Goal: Transaction & Acquisition: Download file/media

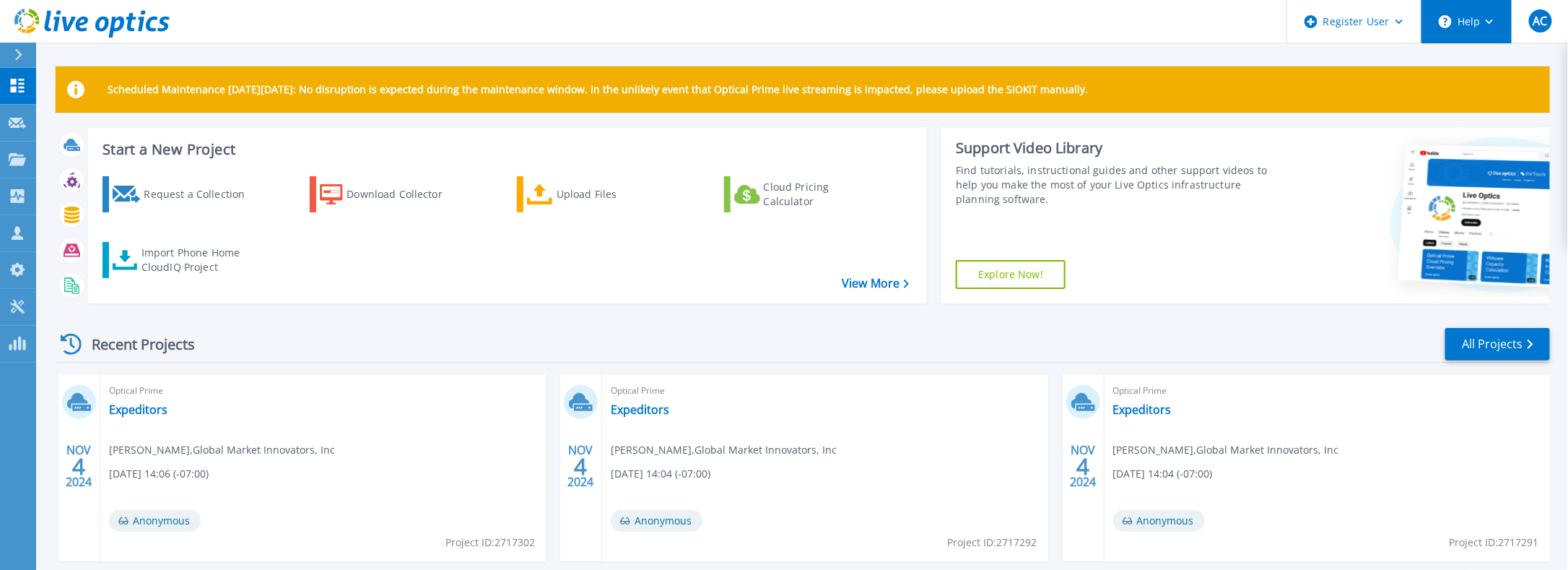
click at [1456, 22] on button "Help" at bounding box center [1466, 22] width 90 height 44
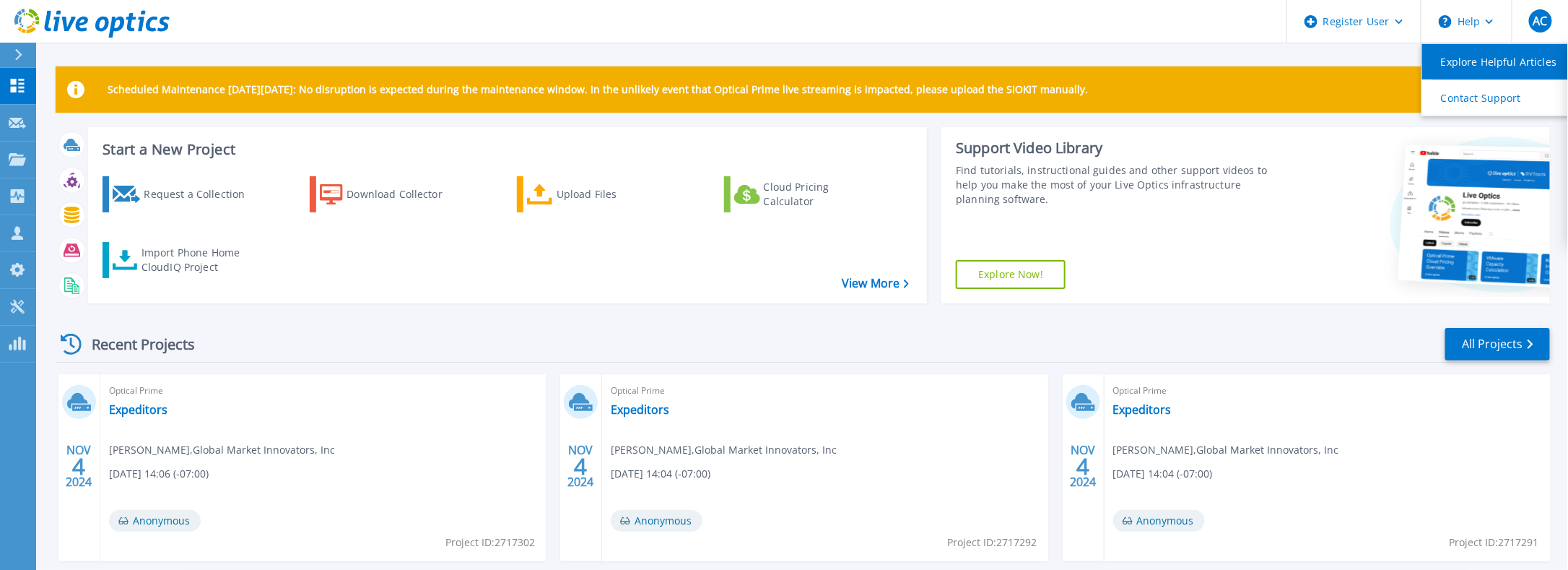
click at [1479, 58] on link "Explore Helpful Articles" at bounding box center [1502, 62] width 161 height 35
click at [1459, 63] on link "Explore Helpful Articles" at bounding box center [1502, 62] width 161 height 35
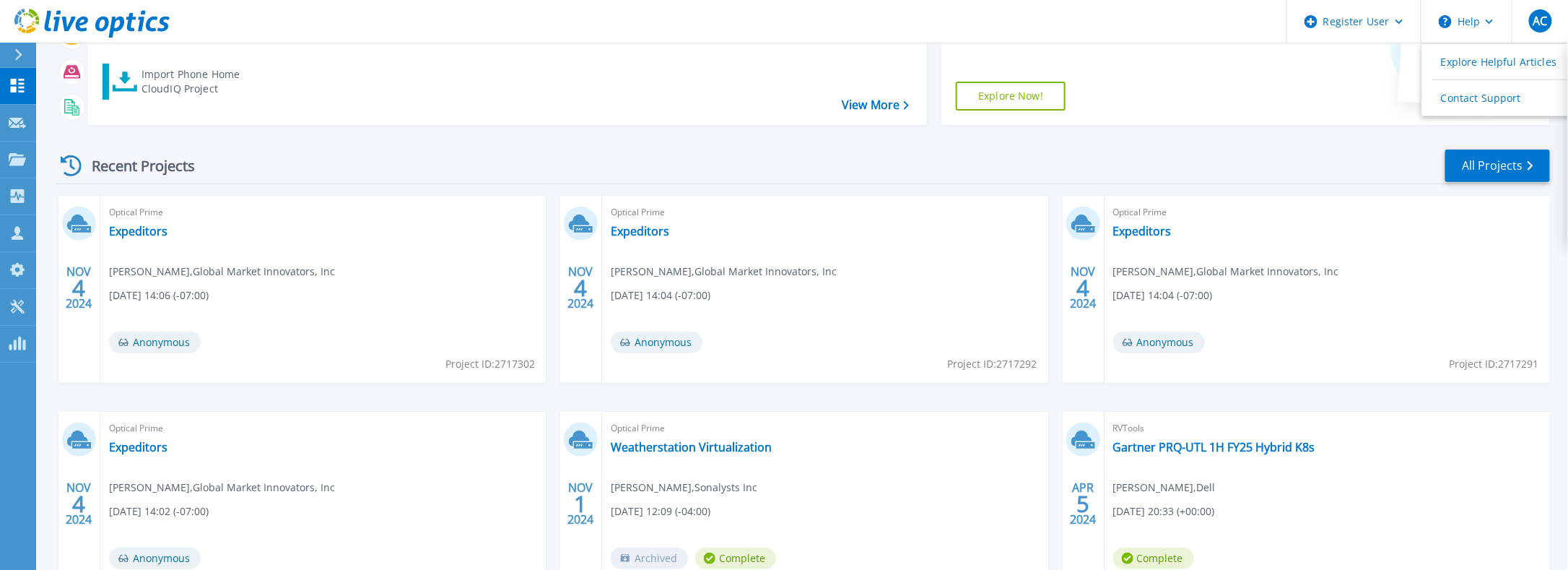
scroll to position [2, 0]
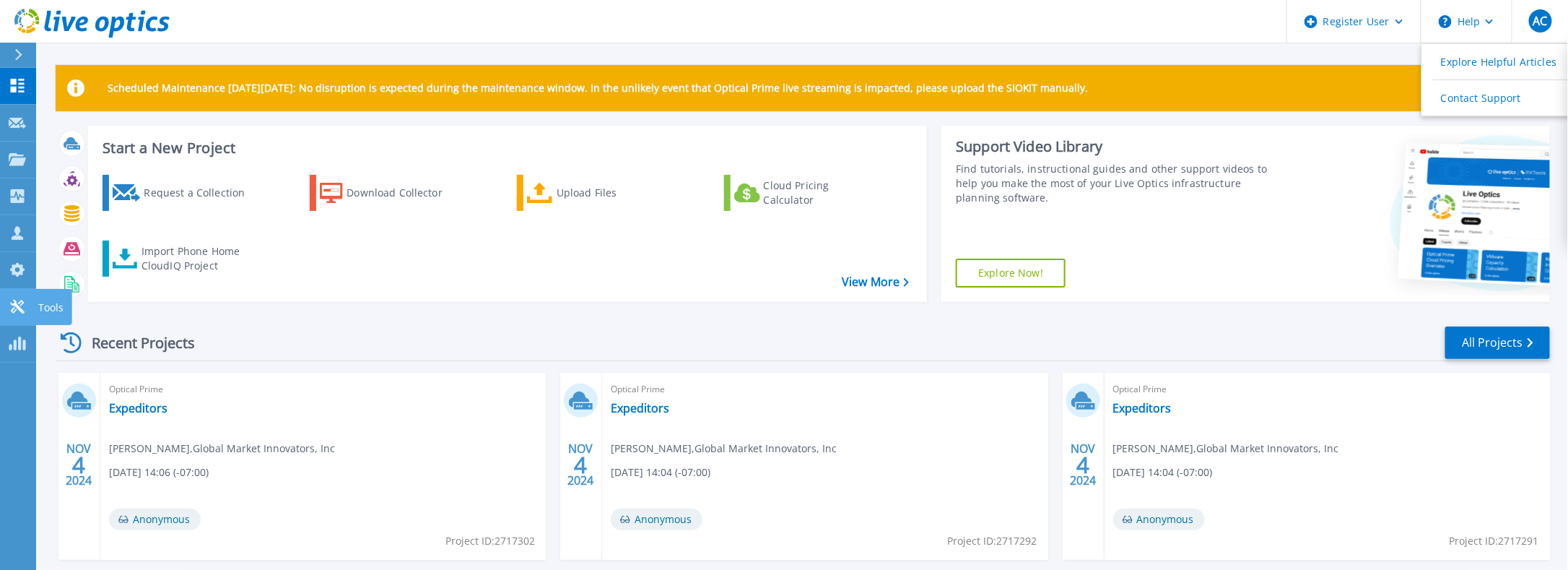
click at [11, 300] on icon at bounding box center [17, 307] width 17 height 14
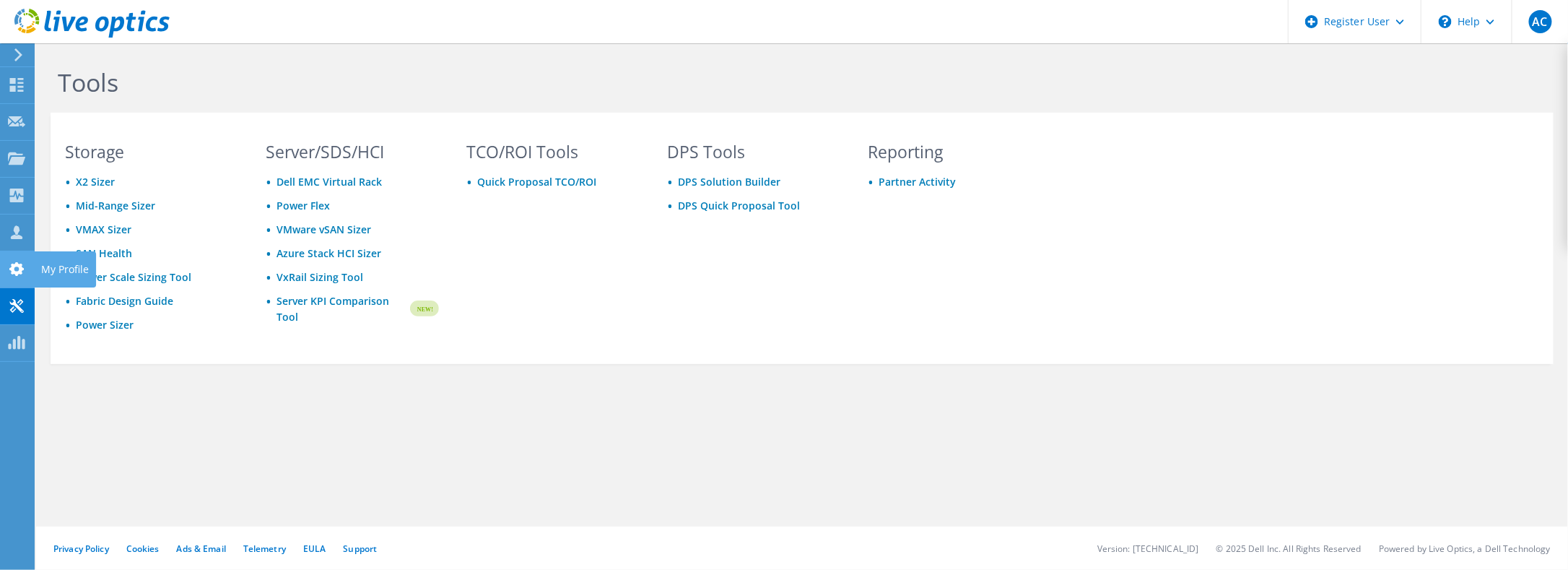
click at [22, 268] on use at bounding box center [16, 269] width 14 height 14
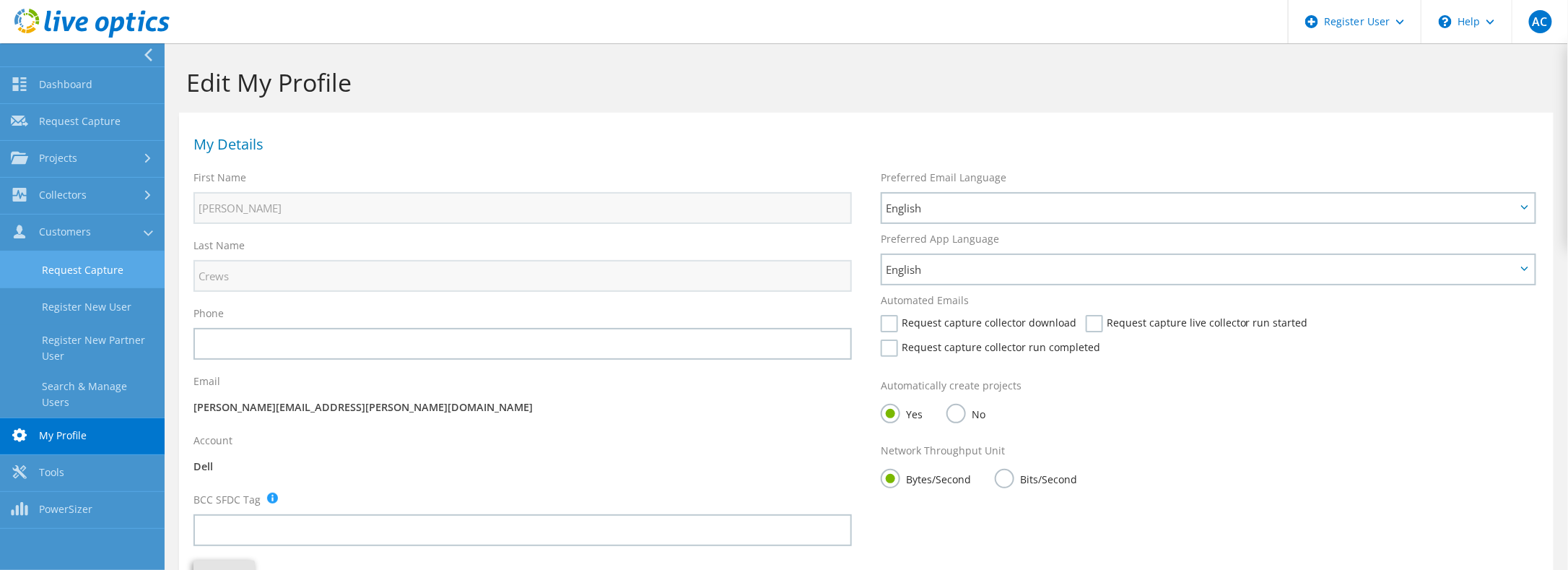
click at [107, 267] on link "Request Capture" at bounding box center [82, 269] width 165 height 37
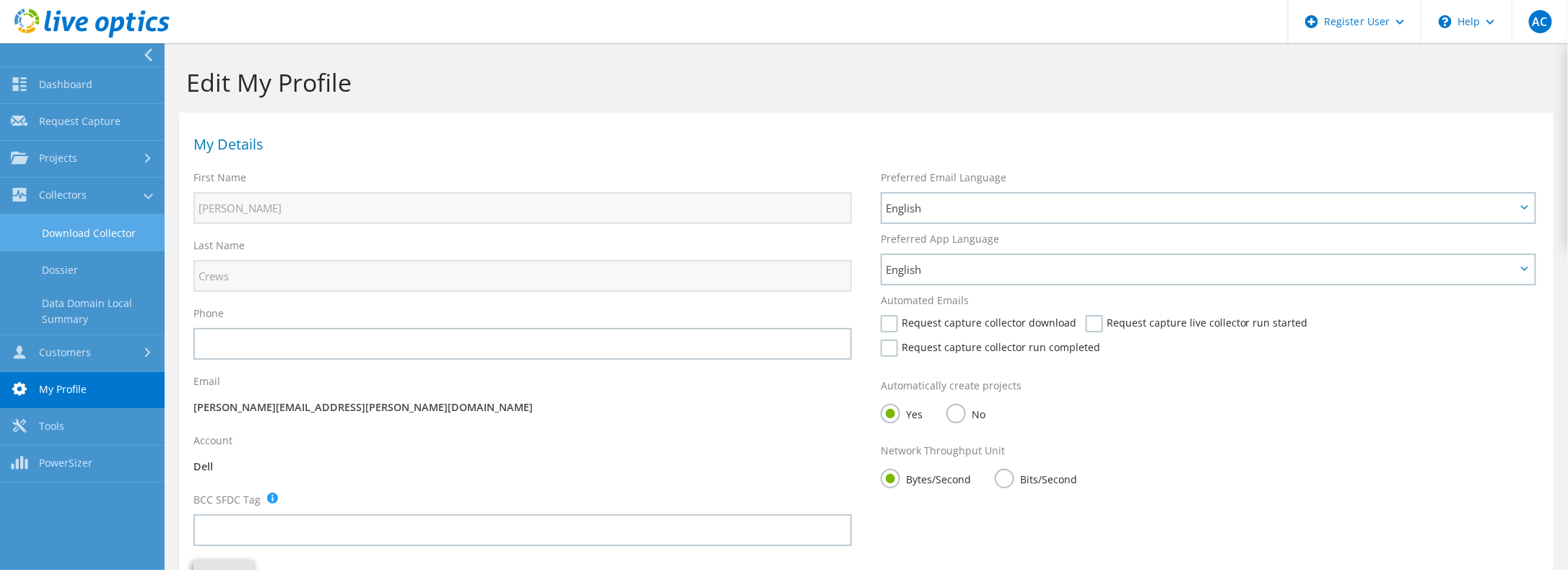
click at [106, 232] on link "Download Collector" at bounding box center [82, 232] width 165 height 37
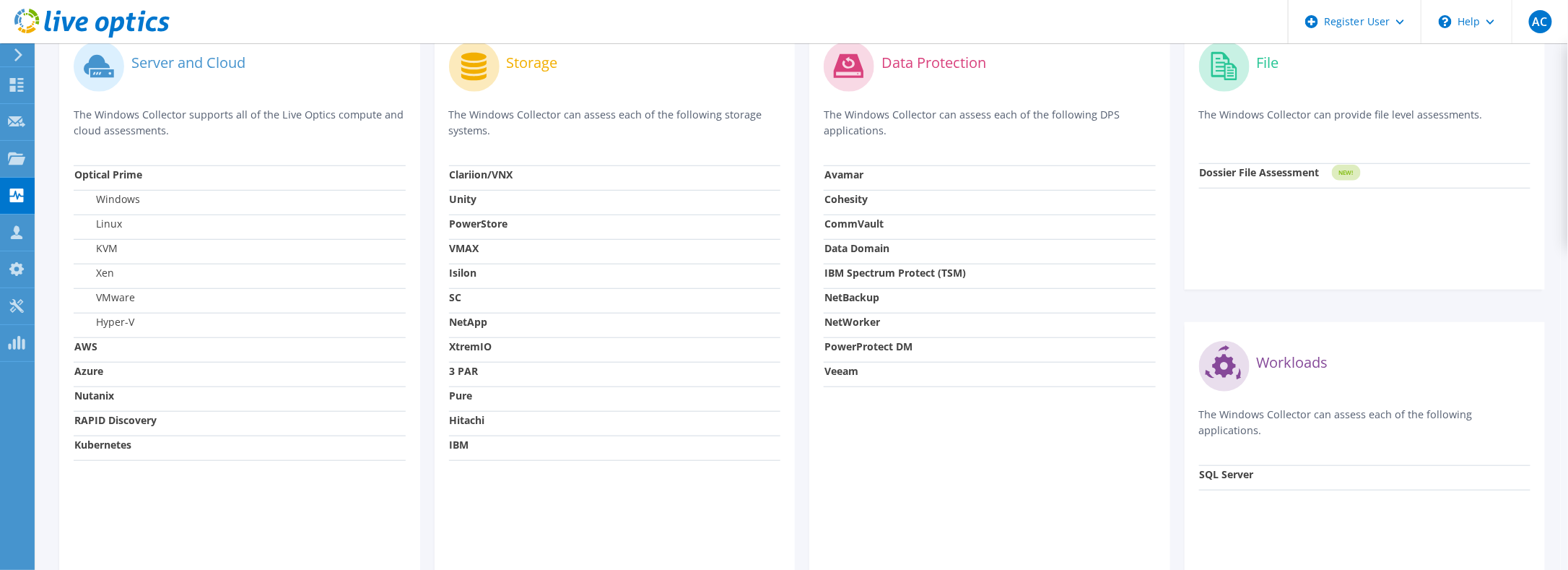
scroll to position [474, 0]
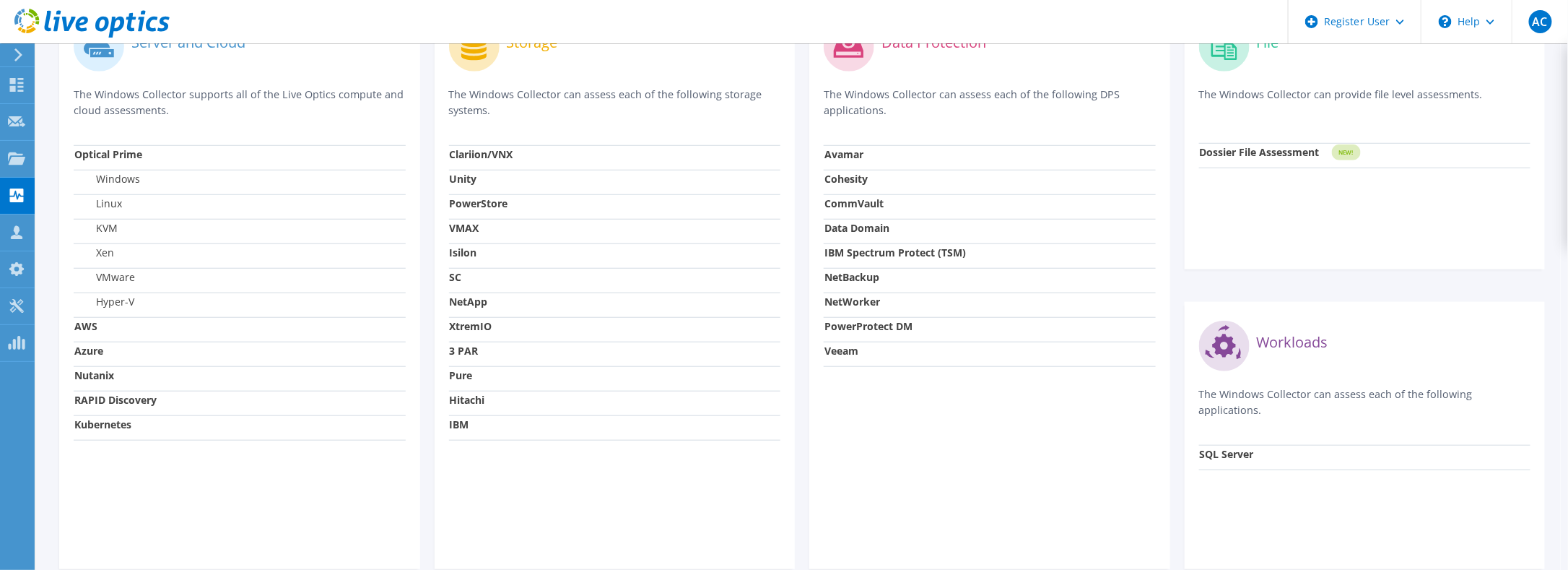
click at [108, 418] on strong "Kubernetes" at bounding box center [103, 424] width 57 height 14
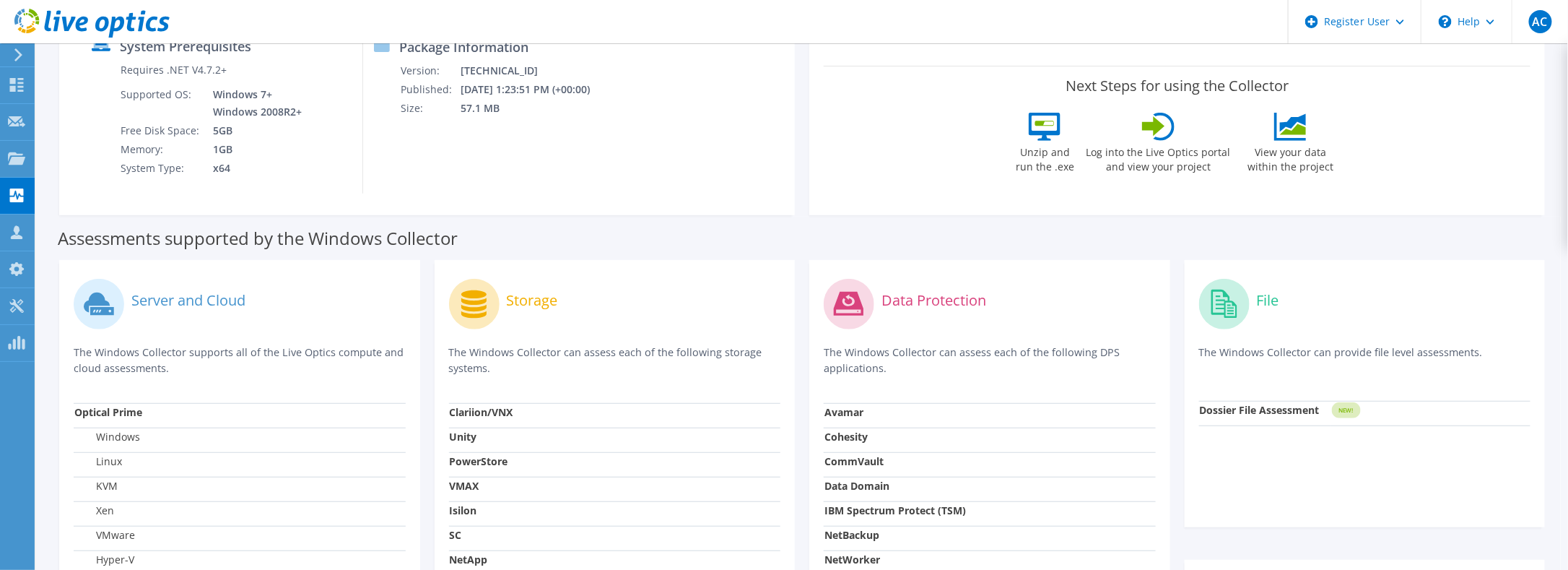
scroll to position [217, 0]
click at [17, 164] on use at bounding box center [16, 158] width 17 height 12
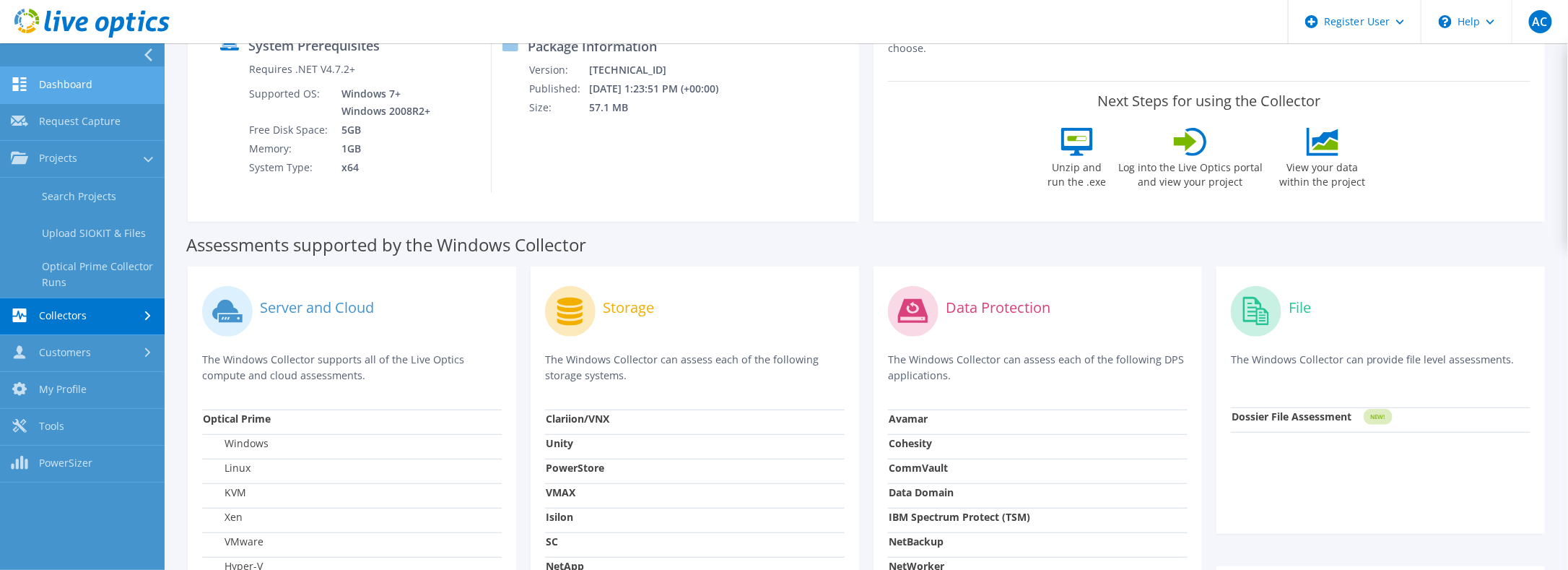
click at [49, 84] on link "Dashboard" at bounding box center [82, 86] width 165 height 37
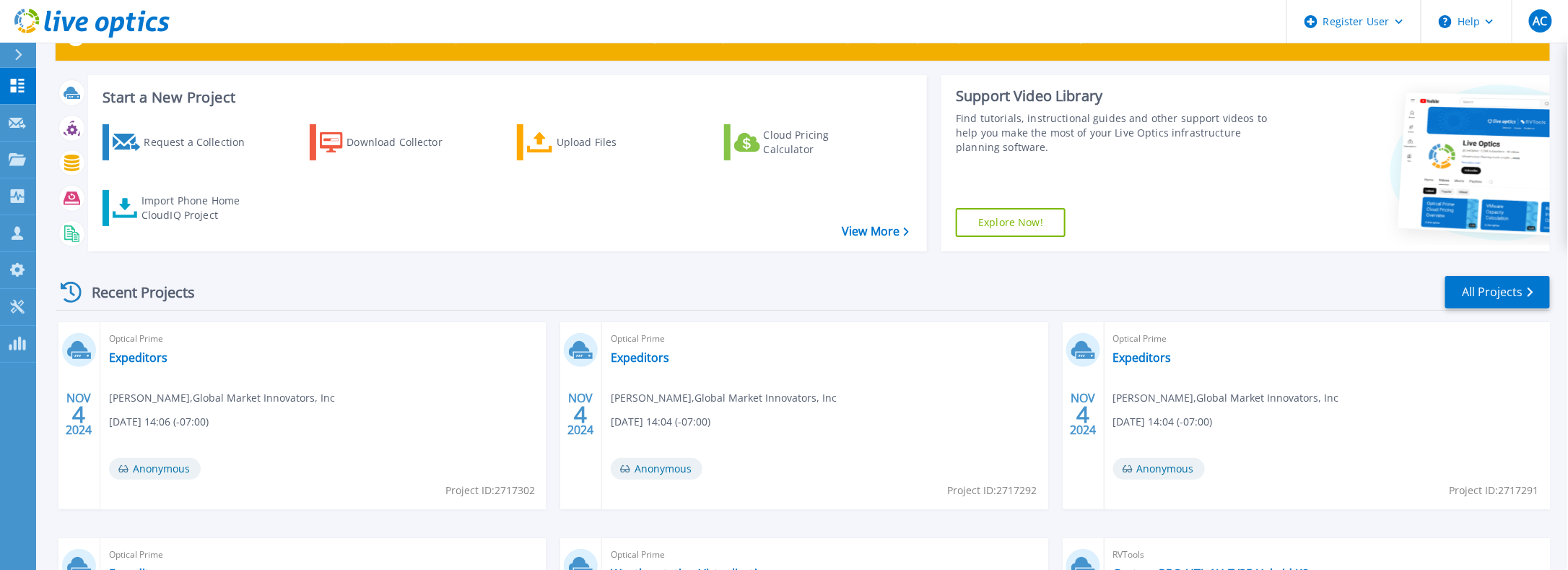
scroll to position [72, 0]
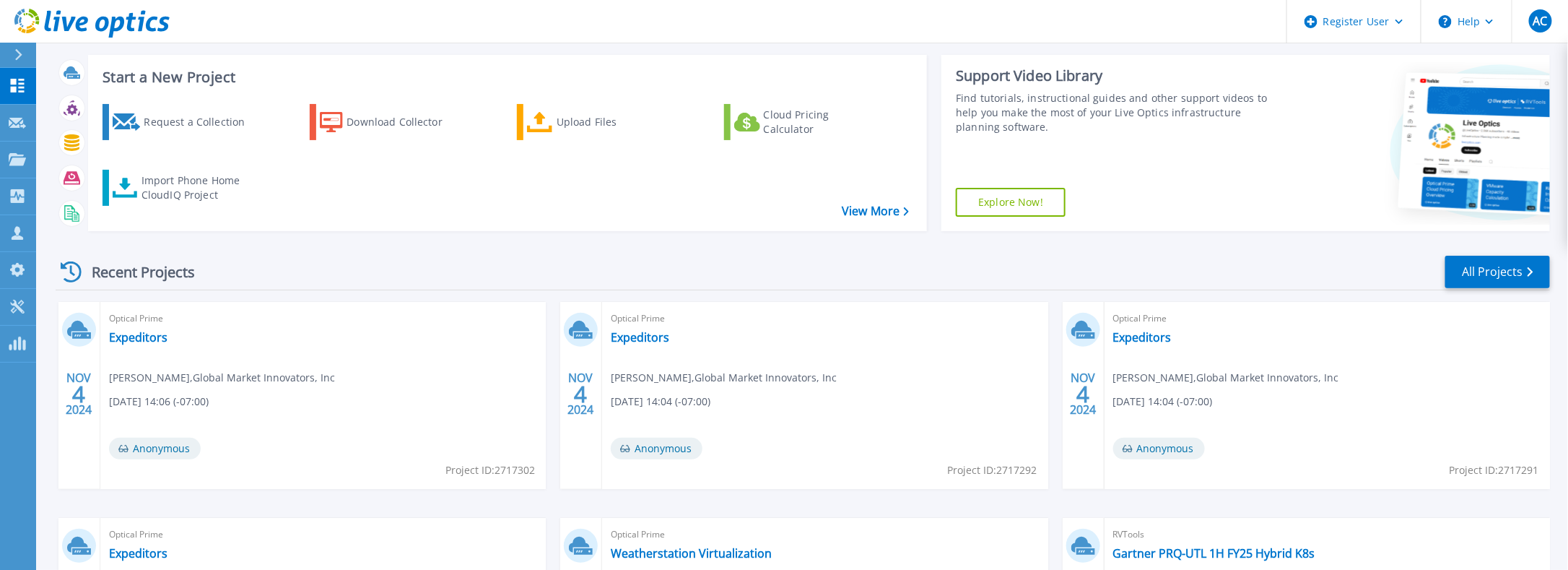
click at [1025, 205] on link "Explore Now!" at bounding box center [1010, 202] width 109 height 29
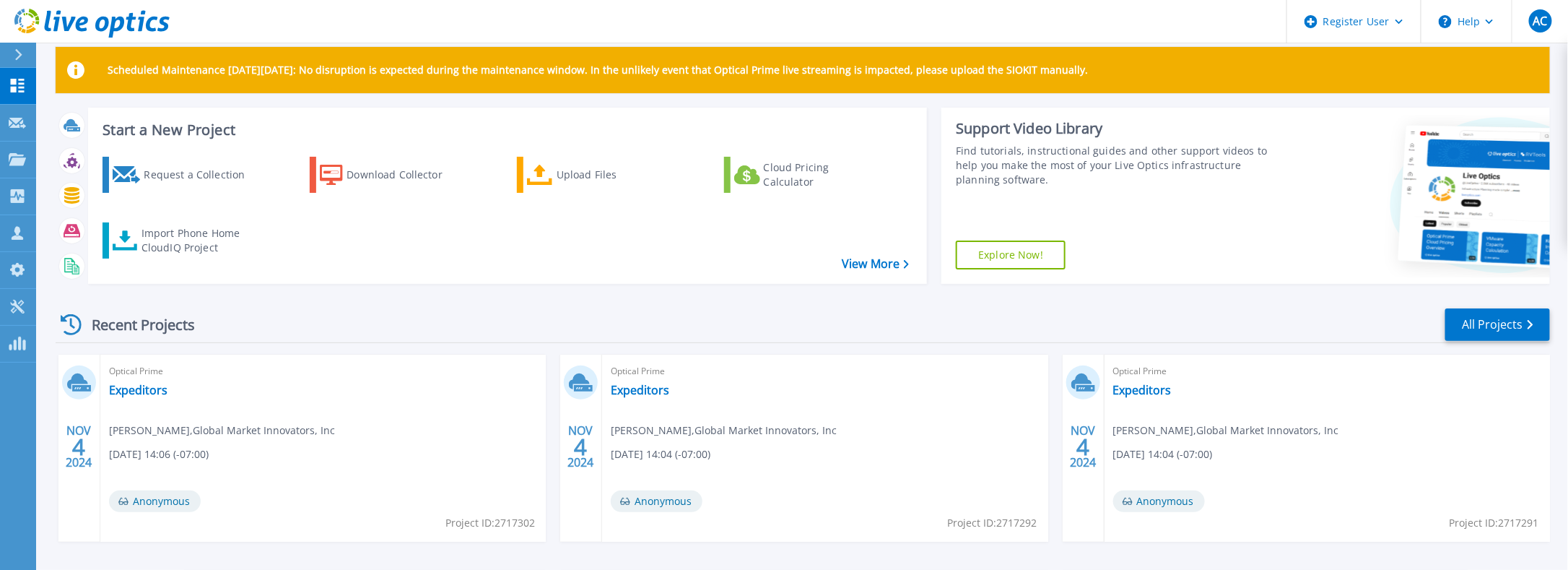
scroll to position [0, 0]
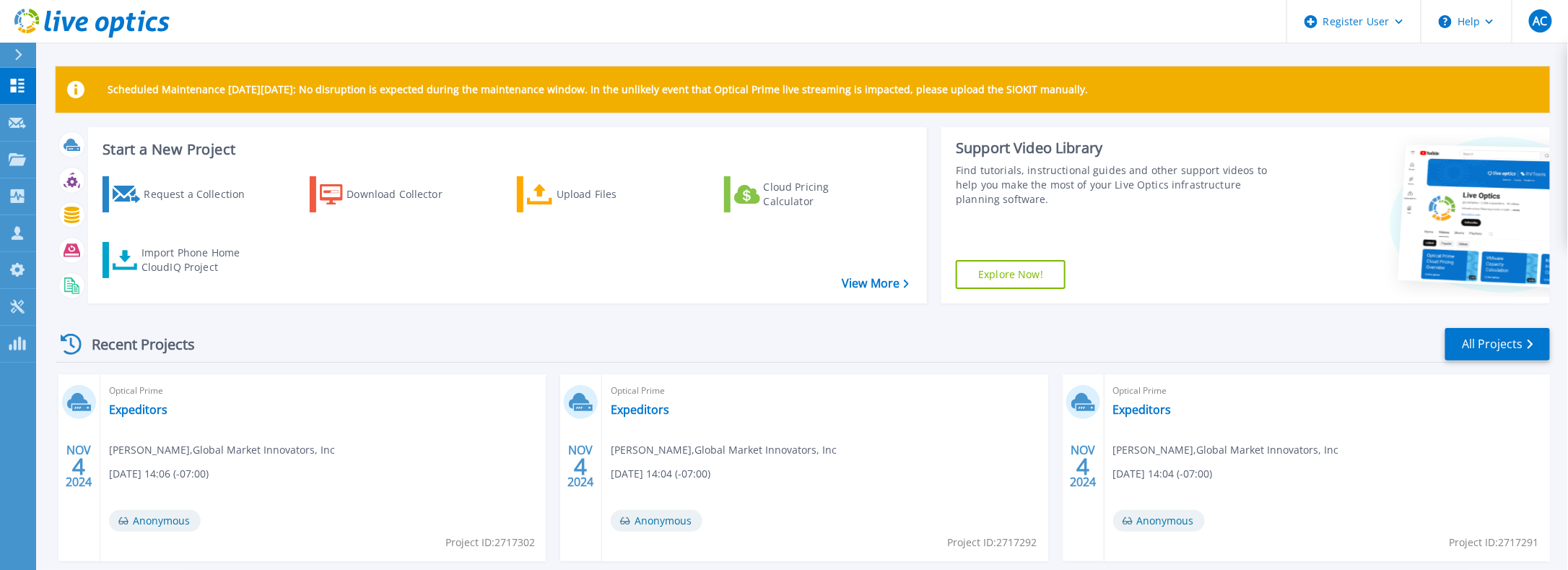
click at [13, 45] on div at bounding box center [24, 55] width 23 height 25
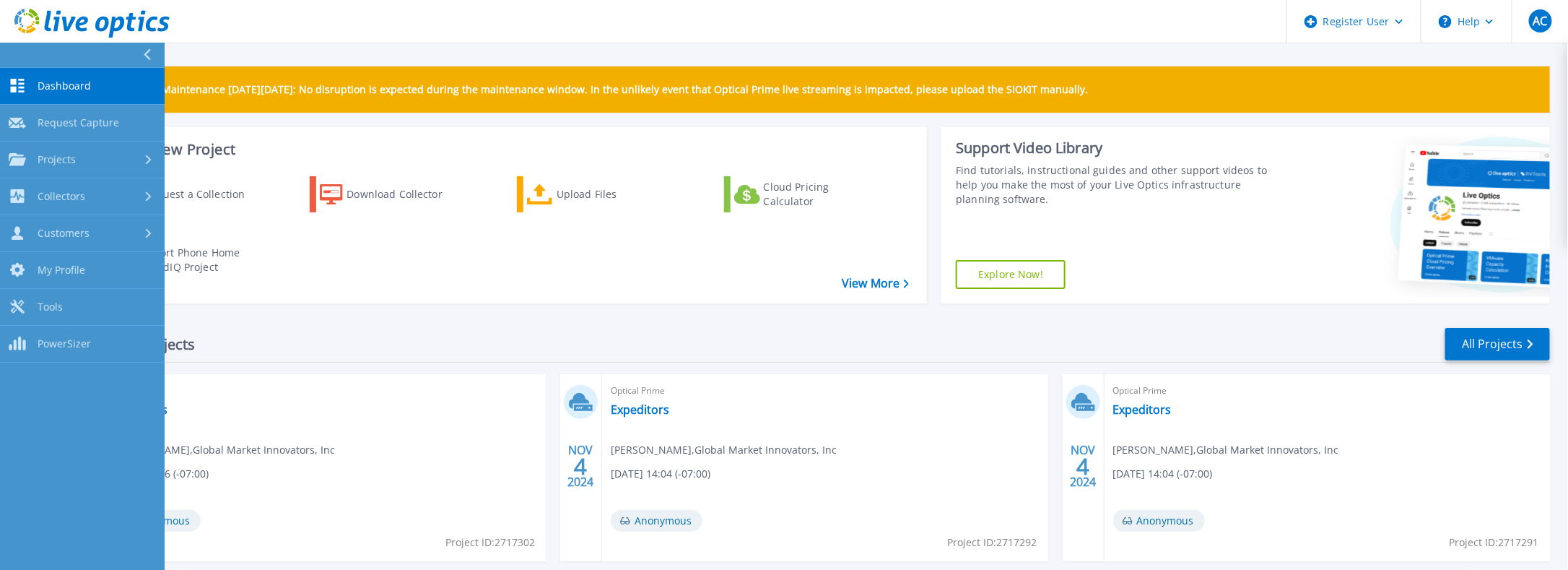
click at [16, 47] on button at bounding box center [82, 56] width 165 height 26
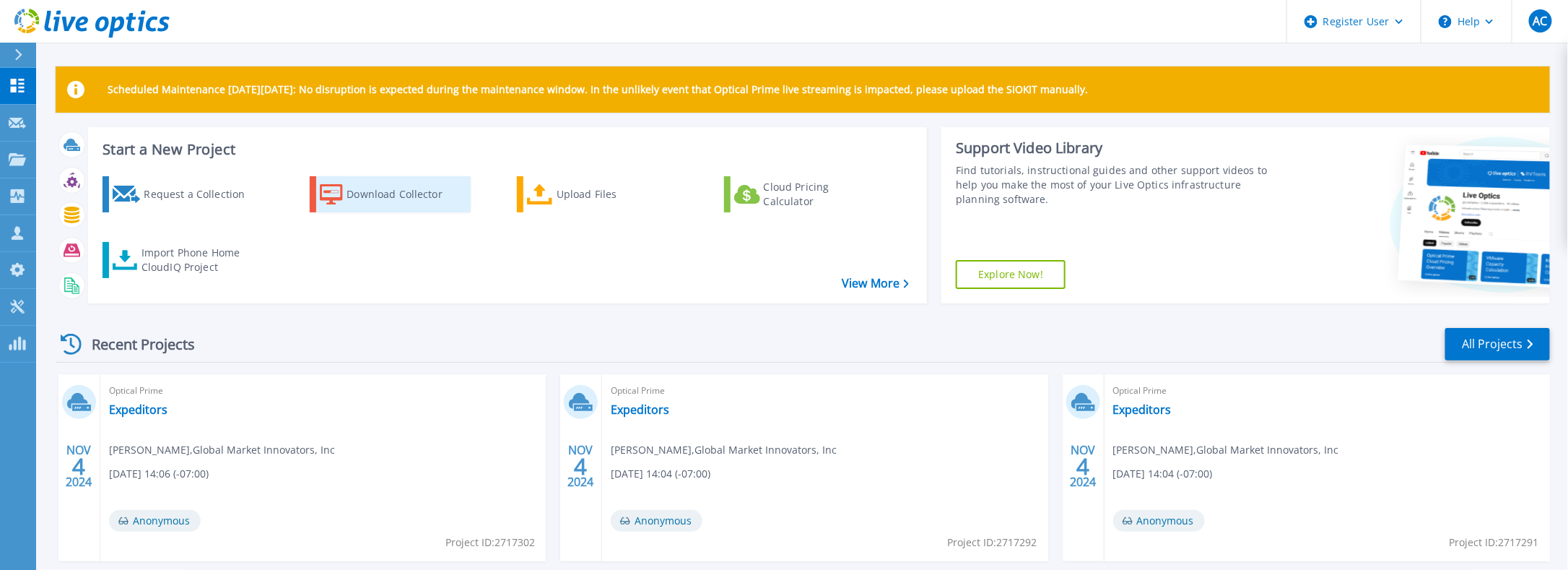
click at [375, 191] on div "Download Collector" at bounding box center [404, 194] width 115 height 29
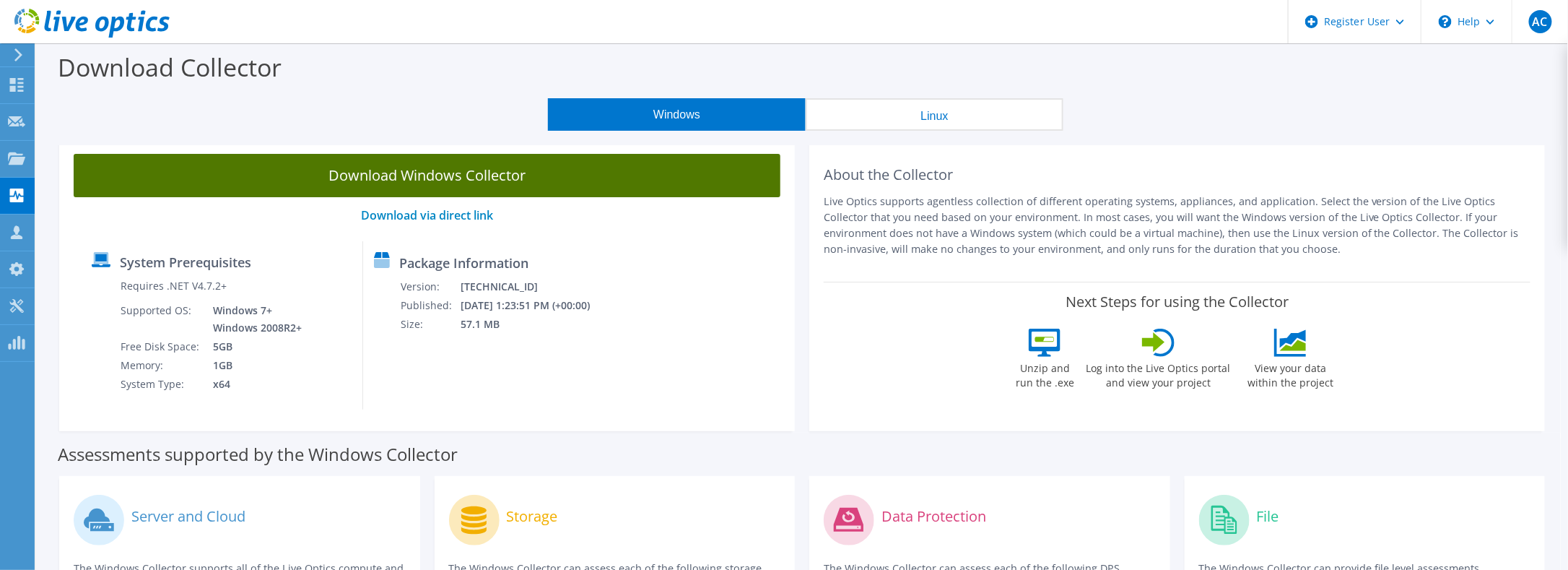
click at [465, 172] on link "Download Windows Collector" at bounding box center [426, 176] width 707 height 44
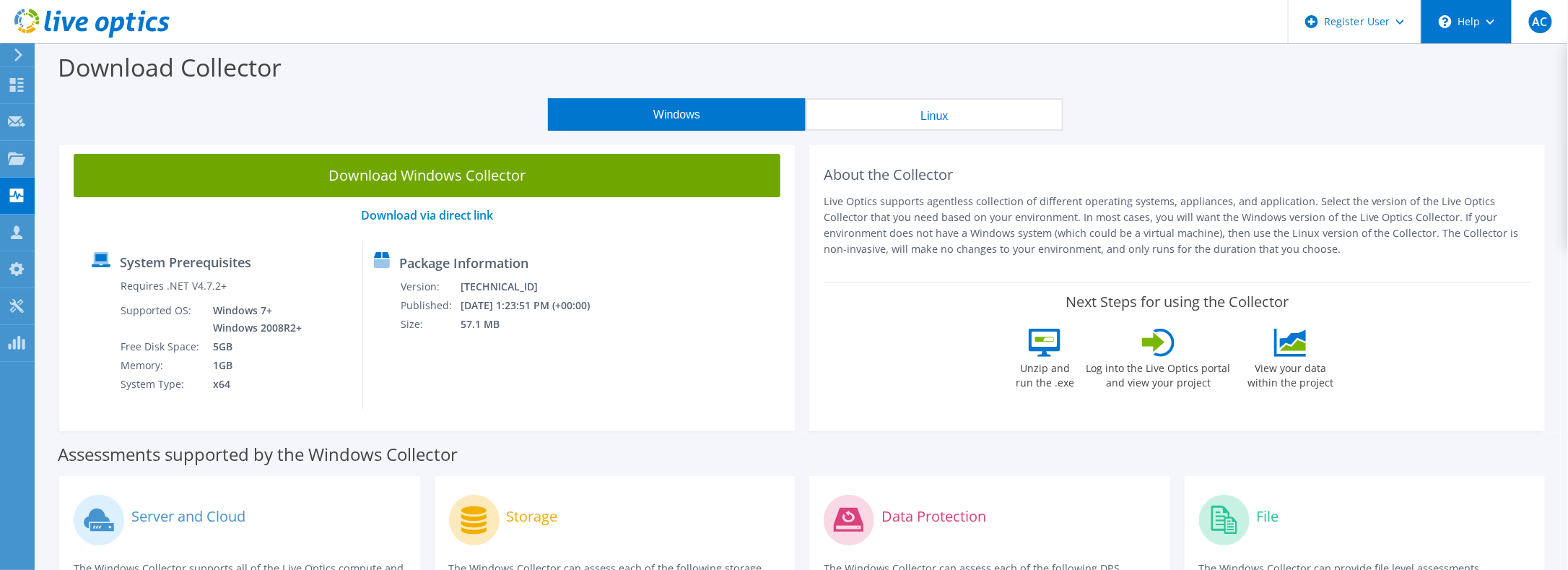
click at [1495, 23] on div "\n Help" at bounding box center [1465, 22] width 91 height 44
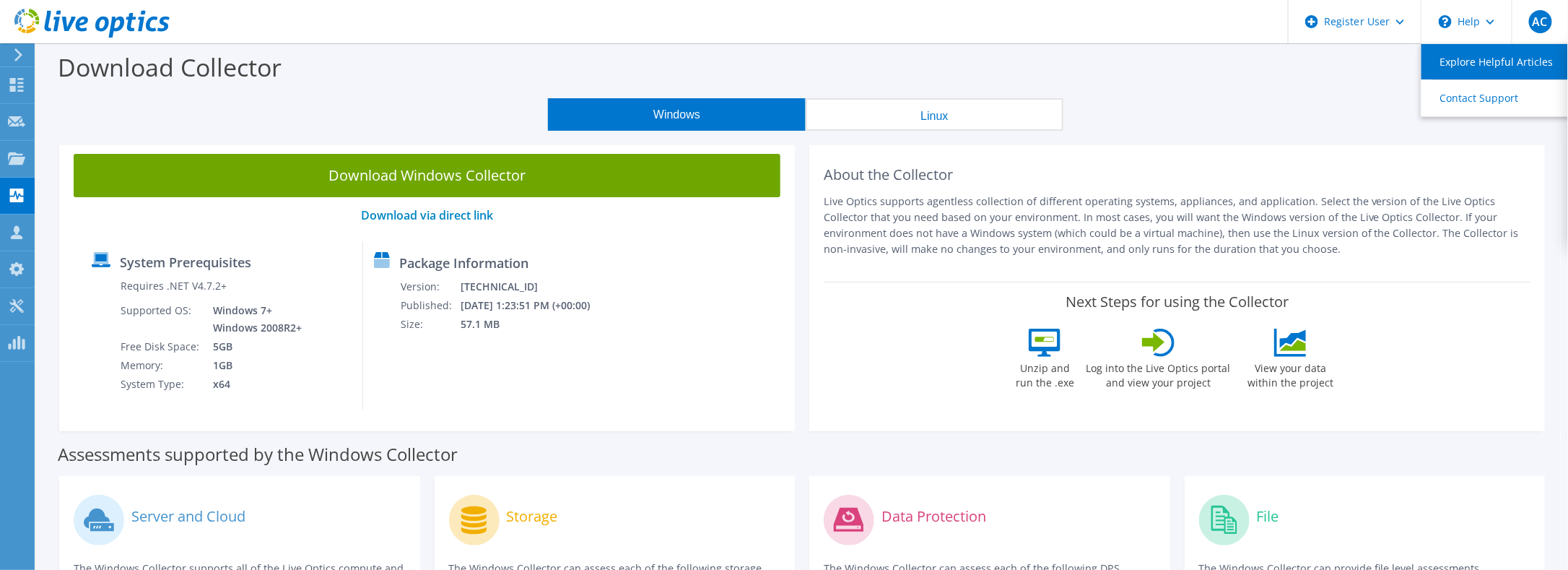
click at [1449, 62] on link "Explore Helpful Articles" at bounding box center [1501, 62] width 161 height 35
